Goal: Transaction & Acquisition: Obtain resource

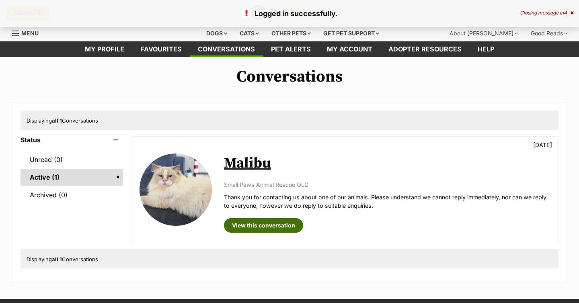
click at [265, 228] on link "View this conversation" at bounding box center [263, 225] width 79 height 14
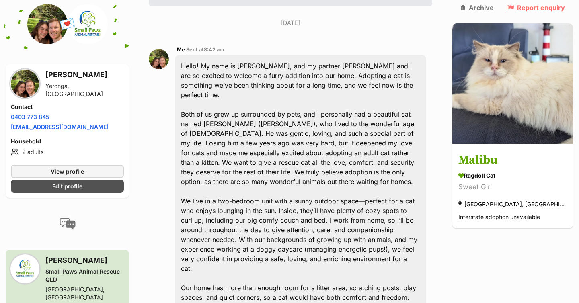
scroll to position [190, 0]
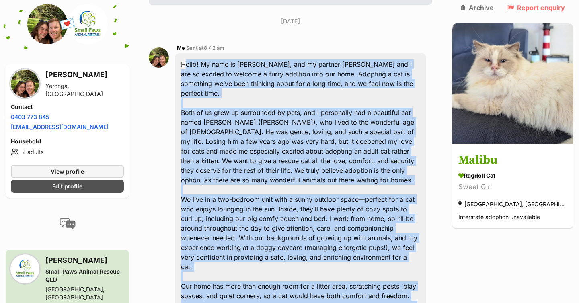
drag, startPoint x: 189, startPoint y: 40, endPoint x: 293, endPoint y: 269, distance: 251.7
click at [293, 269] on div "Hello! My name is Kara, and my partner Josh and I are so excited to welcome a f…" at bounding box center [300, 189] width 251 height 273
copy div "Hello! My name is Kara, and my partner Josh and I are so excited to welcome a f…"
click at [235, 58] on div "Hello! My name is Kara, and my partner Josh and I are so excited to welcome a f…" at bounding box center [300, 189] width 251 height 273
drag, startPoint x: 187, startPoint y: 40, endPoint x: 369, endPoint y: 264, distance: 288.4
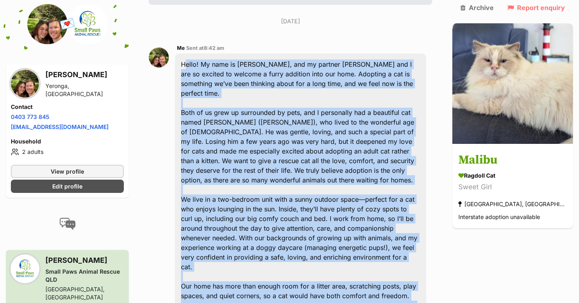
click at [369, 264] on div "Hello! My name is Kara, and my partner Josh and I are so excited to welcome a f…" at bounding box center [300, 189] width 251 height 273
copy div "Hello! My name is Kara, and my partner Josh and I are so excited to welcome a f…"
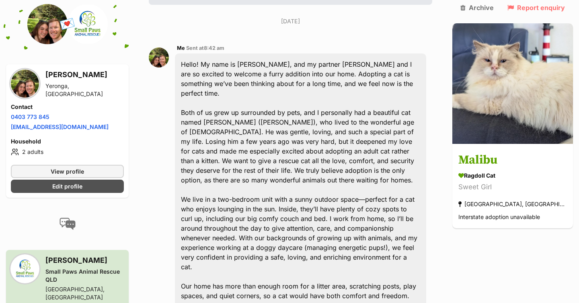
click at [343, 96] on div "Hello! My name is Kara, and my partner Josh and I are so excited to welcome a f…" at bounding box center [300, 189] width 251 height 273
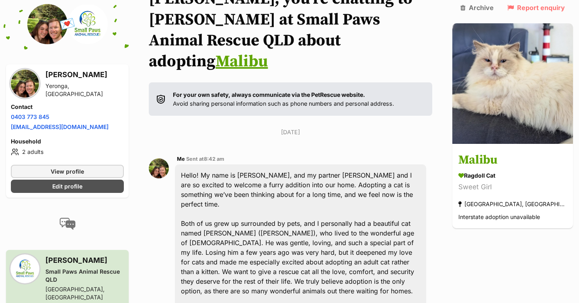
scroll to position [0, 0]
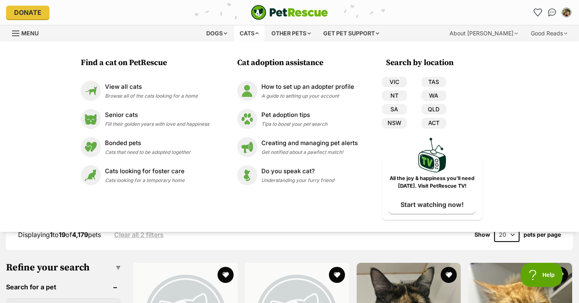
click at [249, 29] on div "Cats" at bounding box center [249, 33] width 31 height 16
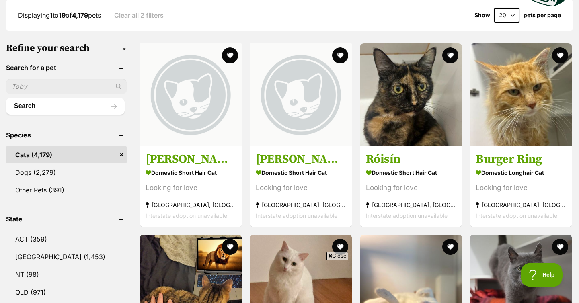
click at [54, 86] on input "text" at bounding box center [66, 86] width 121 height 15
type input "blossom"
click at [6, 98] on button "Search" at bounding box center [65, 106] width 119 height 16
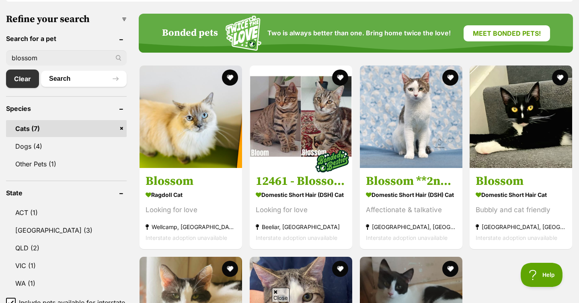
scroll to position [250, 0]
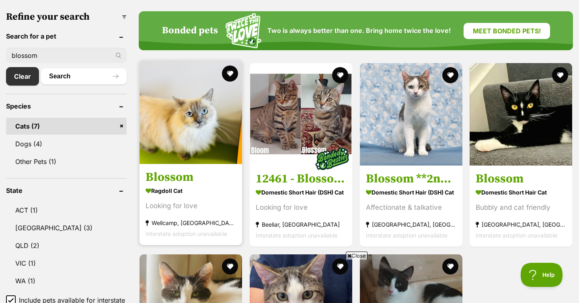
click at [187, 149] on img at bounding box center [191, 113] width 103 height 103
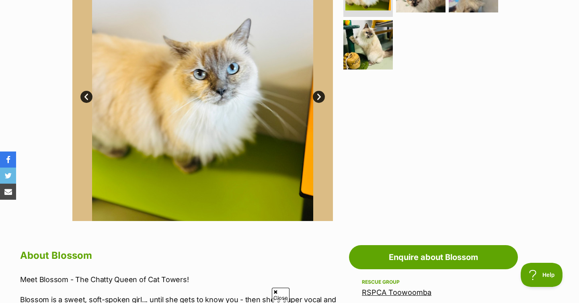
scroll to position [229, 0]
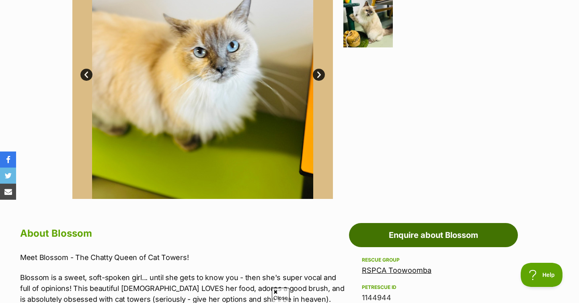
click at [416, 244] on link "Enquire about Blossom" at bounding box center [433, 235] width 169 height 24
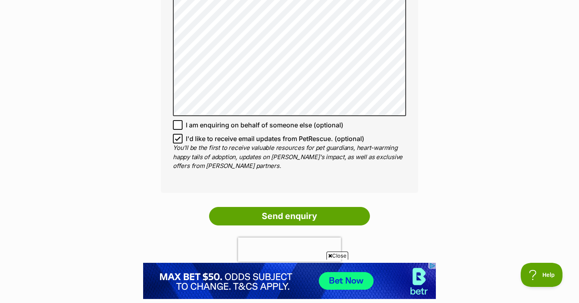
scroll to position [656, 0]
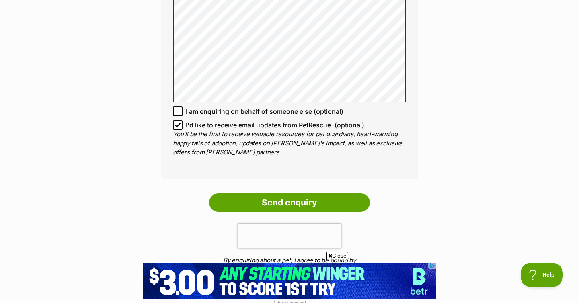
click at [179, 125] on icon at bounding box center [177, 125] width 5 height 4
click at [179, 125] on input "I'd like to receive email updates from PetRescue. (optional)" at bounding box center [178, 125] width 10 height 10
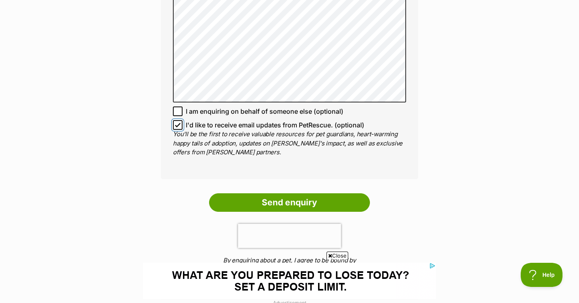
checkbox input "false"
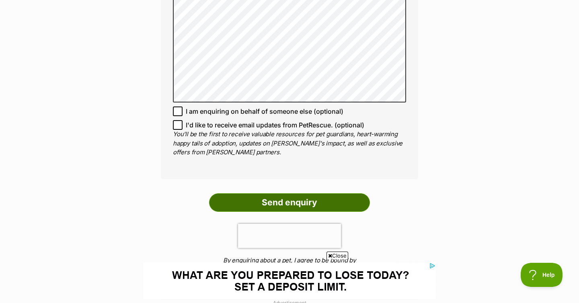
click at [304, 206] on input "Send enquiry" at bounding box center [289, 202] width 161 height 18
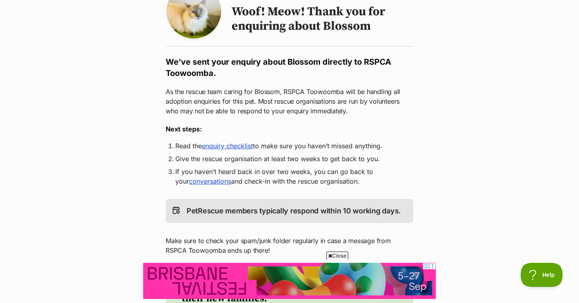
scroll to position [89, 0]
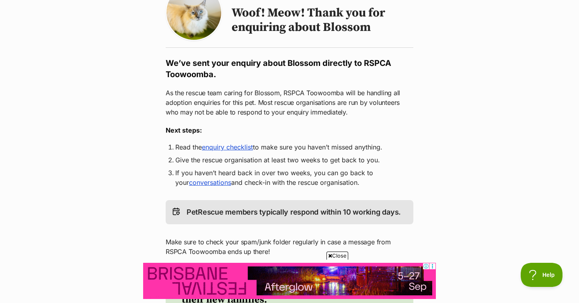
click at [191, 78] on h2 "We’ve sent your enquiry about Blossom directly to RSPCA Toowoomba." at bounding box center [290, 68] width 248 height 23
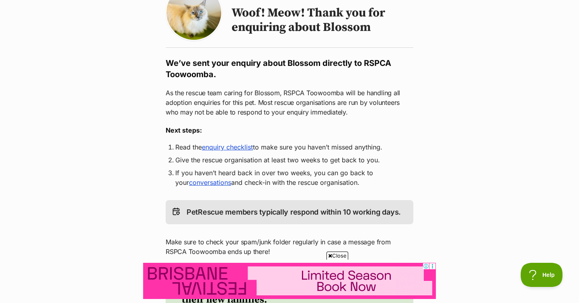
click at [191, 78] on h2 "We’ve sent your enquiry about Blossom directly to RSPCA Toowoomba." at bounding box center [290, 68] width 248 height 23
copy h2 "Toowoomba"
click at [418, 121] on div "Return to Blossom's profile Woof! Meow! Thank you for enquiring about Blossom W…" at bounding box center [289, 184] width 257 height 401
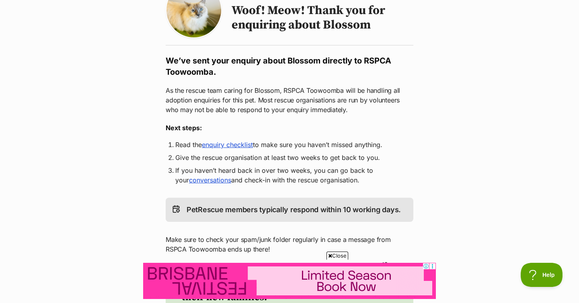
scroll to position [0, 0]
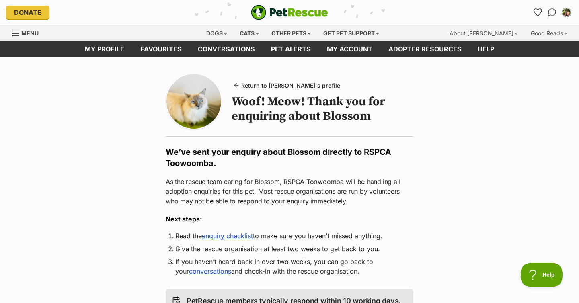
click at [211, 107] on img at bounding box center [193, 101] width 55 height 55
click at [278, 83] on span "Return to Blossom's profile" at bounding box center [290, 85] width 99 height 8
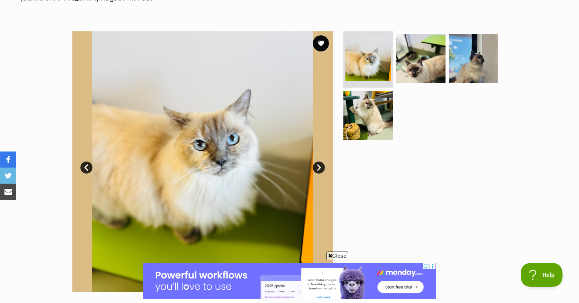
click at [321, 164] on link "Next" at bounding box center [319, 168] width 12 height 12
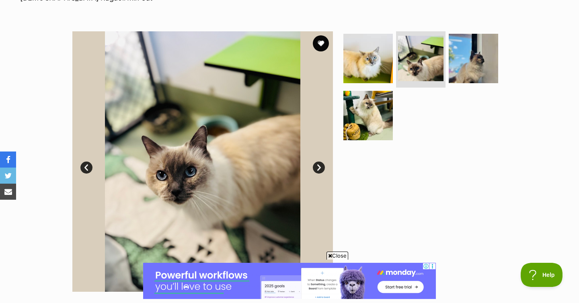
click at [321, 165] on link "Next" at bounding box center [319, 168] width 12 height 12
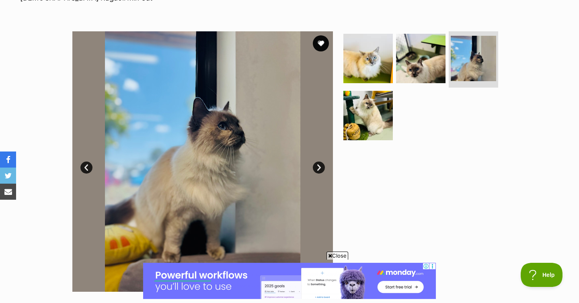
click at [321, 165] on link "Next" at bounding box center [319, 168] width 12 height 12
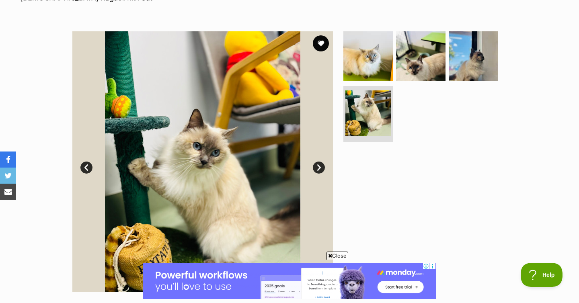
click at [321, 165] on link "Next" at bounding box center [319, 168] width 12 height 12
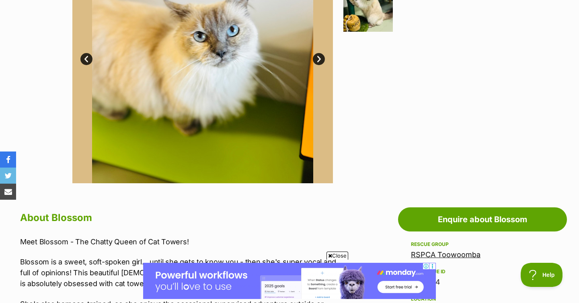
scroll to position [198, 0]
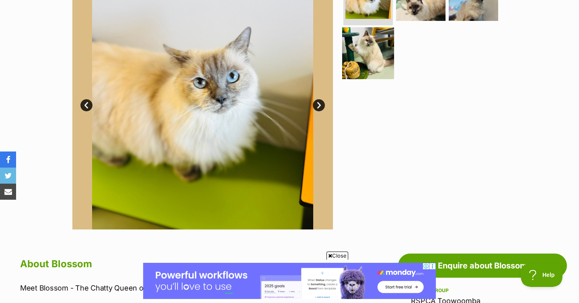
click at [376, 49] on img at bounding box center [368, 53] width 52 height 52
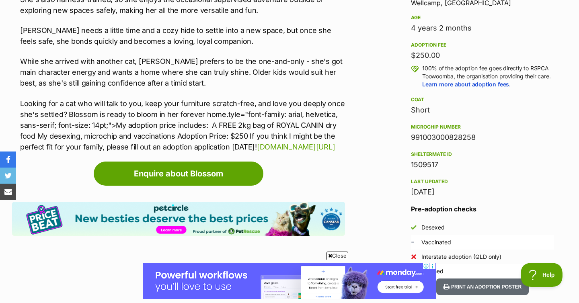
scroll to position [550, 0]
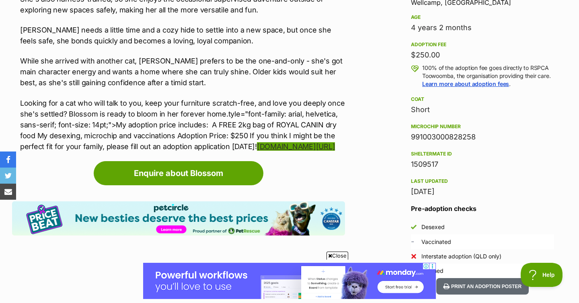
click at [257, 151] on link "[DOMAIN_NAME][URL]" at bounding box center [296, 146] width 78 height 8
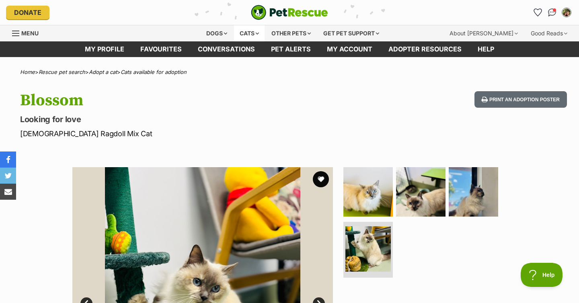
scroll to position [0, 0]
click at [253, 31] on div "Cats" at bounding box center [249, 33] width 31 height 16
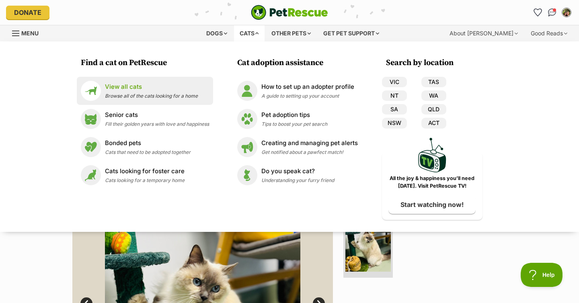
click at [135, 88] on p "View all cats" at bounding box center [151, 86] width 93 height 9
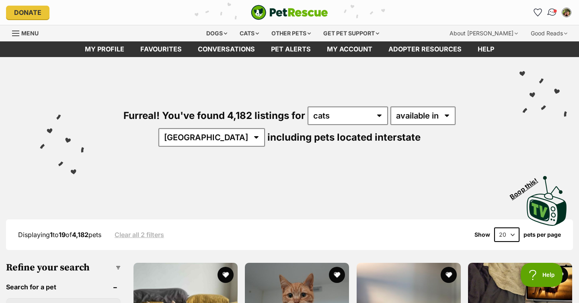
click at [552, 13] on img "Conversations" at bounding box center [552, 12] width 11 height 10
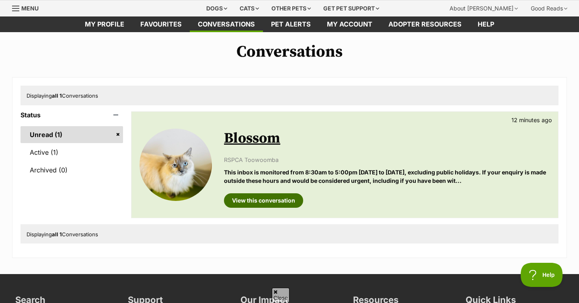
click at [271, 201] on link "View this conversation" at bounding box center [263, 200] width 79 height 14
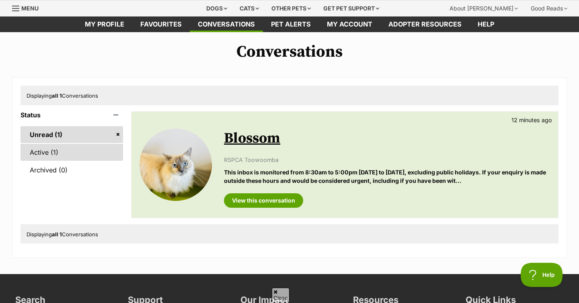
click at [50, 156] on link "Active (1)" at bounding box center [72, 152] width 103 height 17
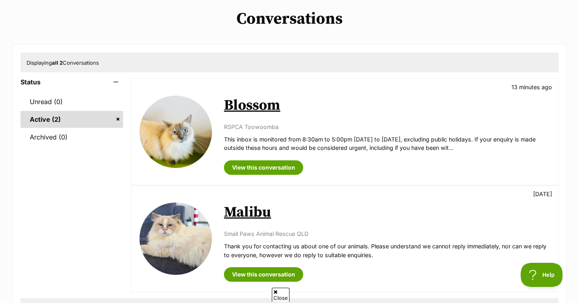
click at [245, 214] on link "Malibu" at bounding box center [247, 212] width 47 height 18
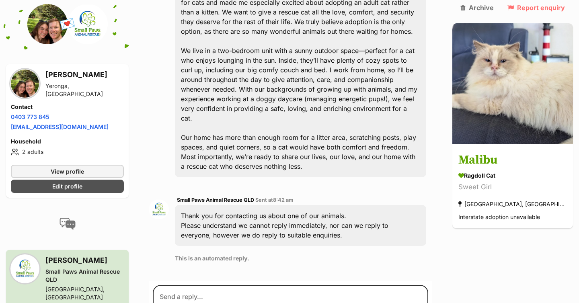
scroll to position [265, 0]
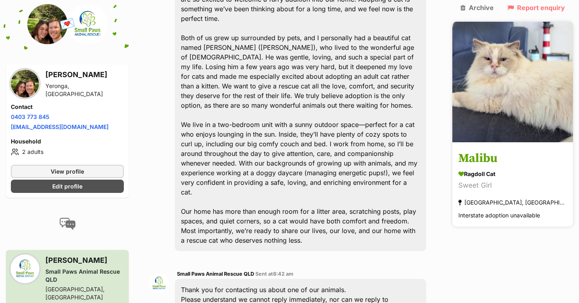
click at [516, 123] on div "Malibu Ragdoll Cat Sweet Girl [GEOGRAPHIC_DATA], [GEOGRAPHIC_DATA] Interstate a…" at bounding box center [512, 124] width 121 height 205
click at [514, 150] on h3 "Malibu" at bounding box center [512, 159] width 109 height 18
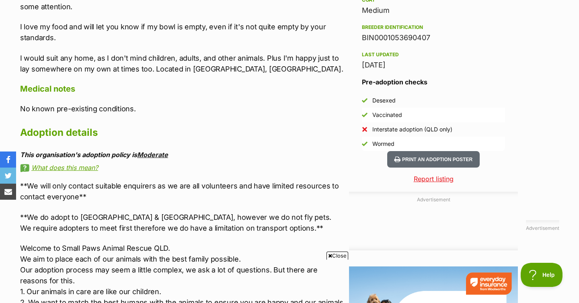
click at [154, 151] on link "Moderate" at bounding box center [152, 155] width 31 height 8
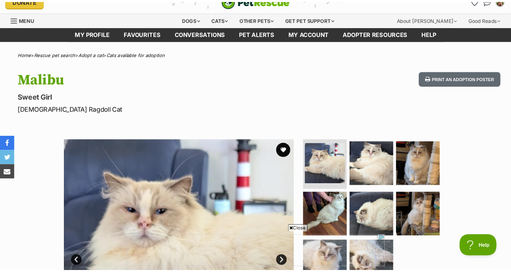
scroll to position [3, 0]
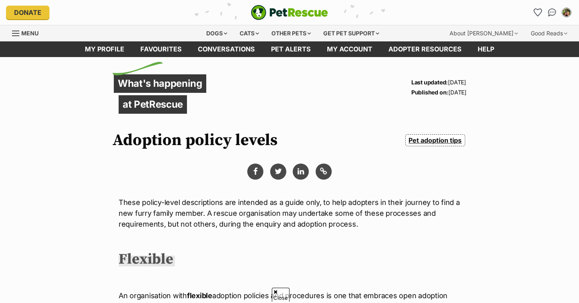
scroll to position [158, 0]
